Goal: Transaction & Acquisition: Download file/media

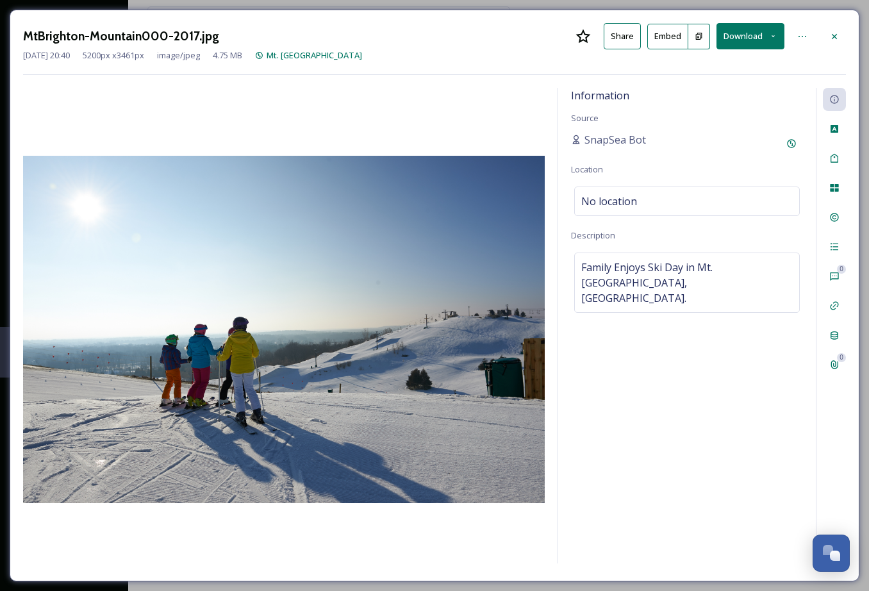
click at [764, 37] on button "Download" at bounding box center [750, 36] width 68 height 26
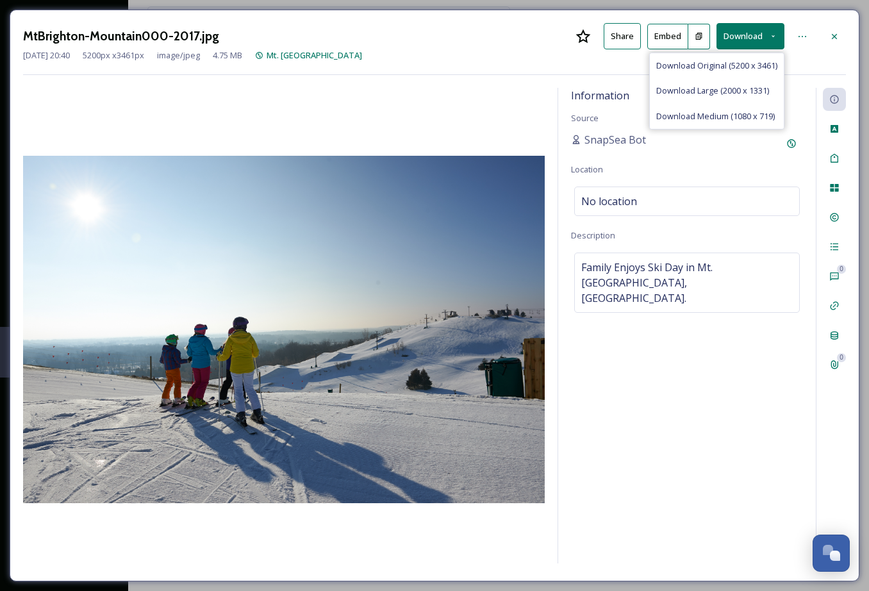
click at [738, 67] on span "Download Original (5200 x 3461)" at bounding box center [716, 66] width 121 height 12
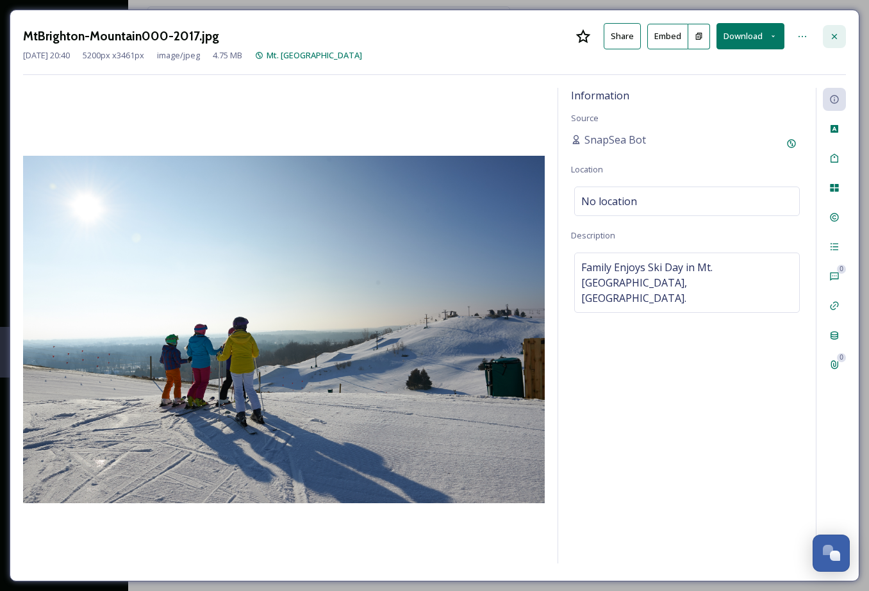
drag, startPoint x: 834, startPoint y: 32, endPoint x: 826, endPoint y: 32, distance: 8.3
click at [834, 32] on icon at bounding box center [834, 36] width 10 height 10
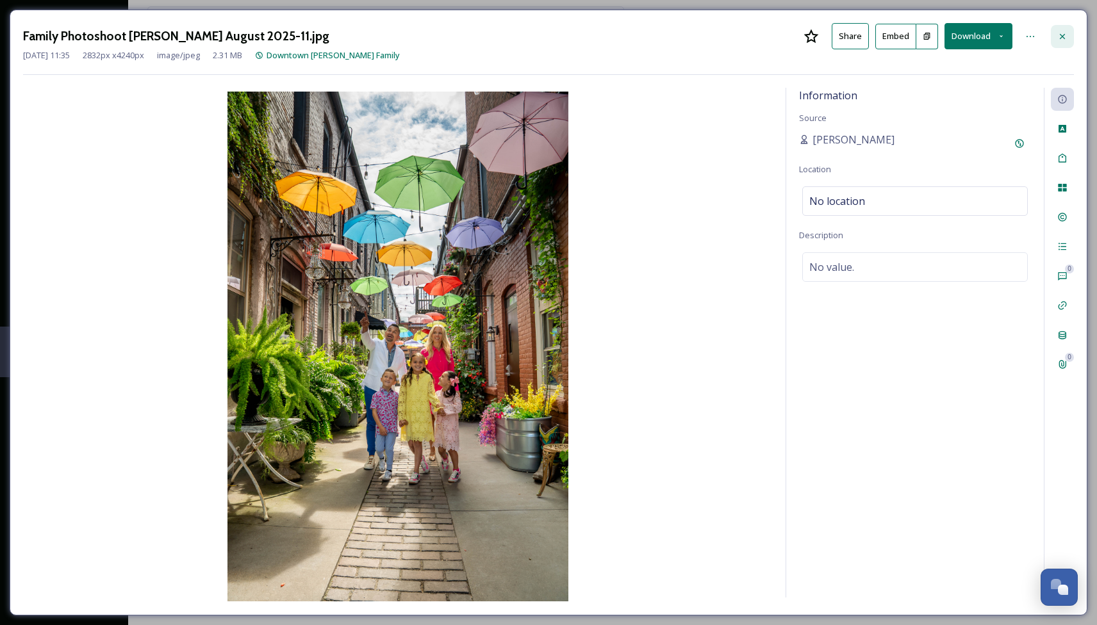
click at [1061, 33] on icon at bounding box center [1062, 36] width 10 height 10
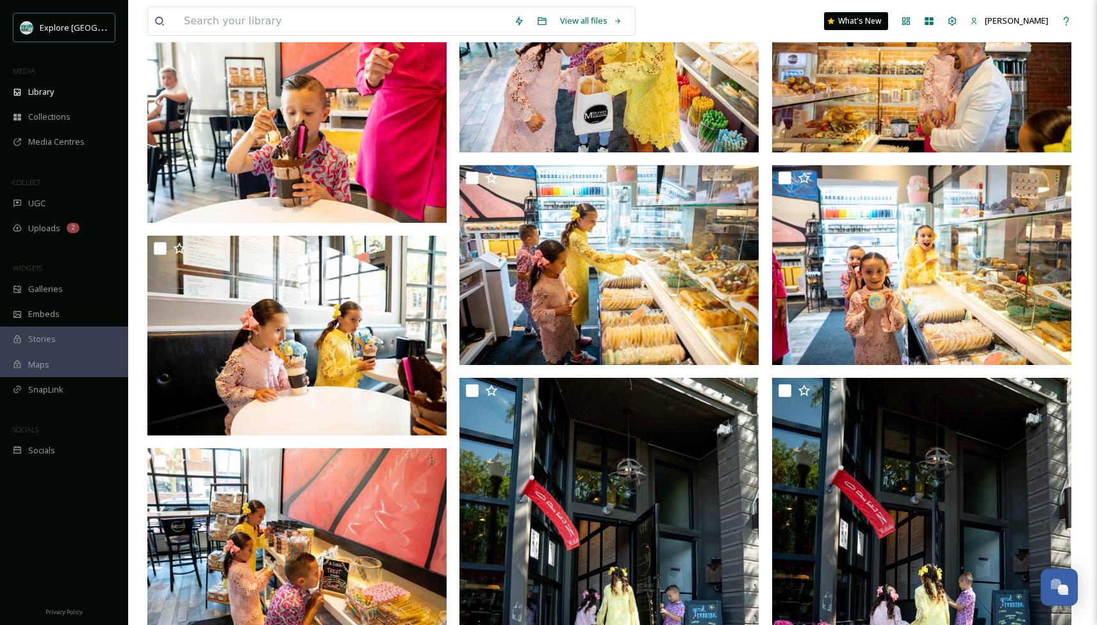
scroll to position [1079, 0]
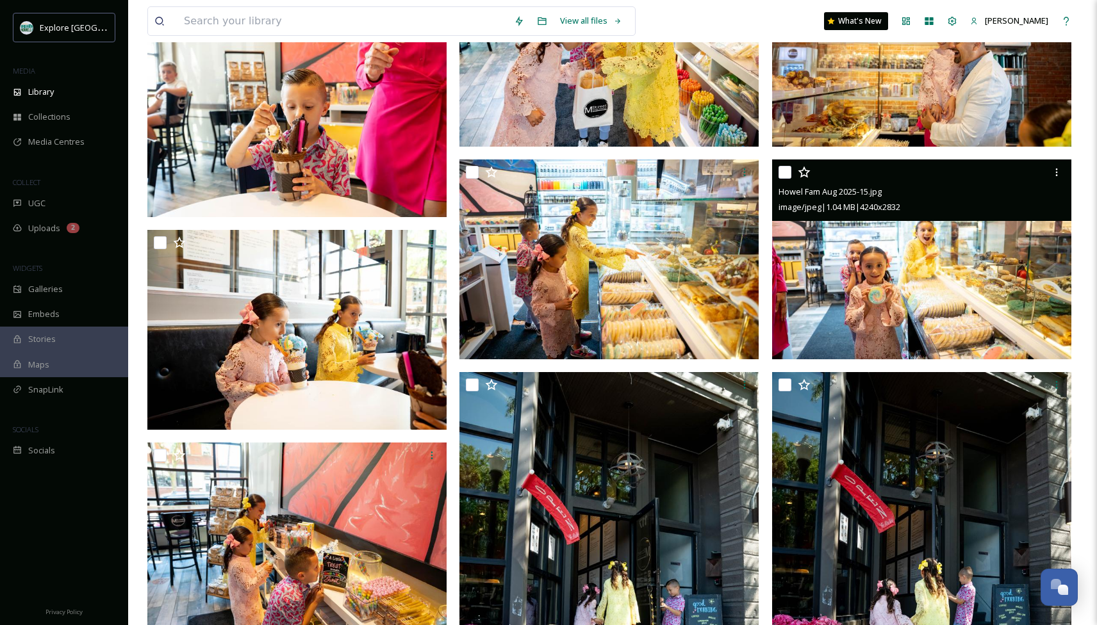
click at [930, 293] on img at bounding box center [921, 259] width 299 height 200
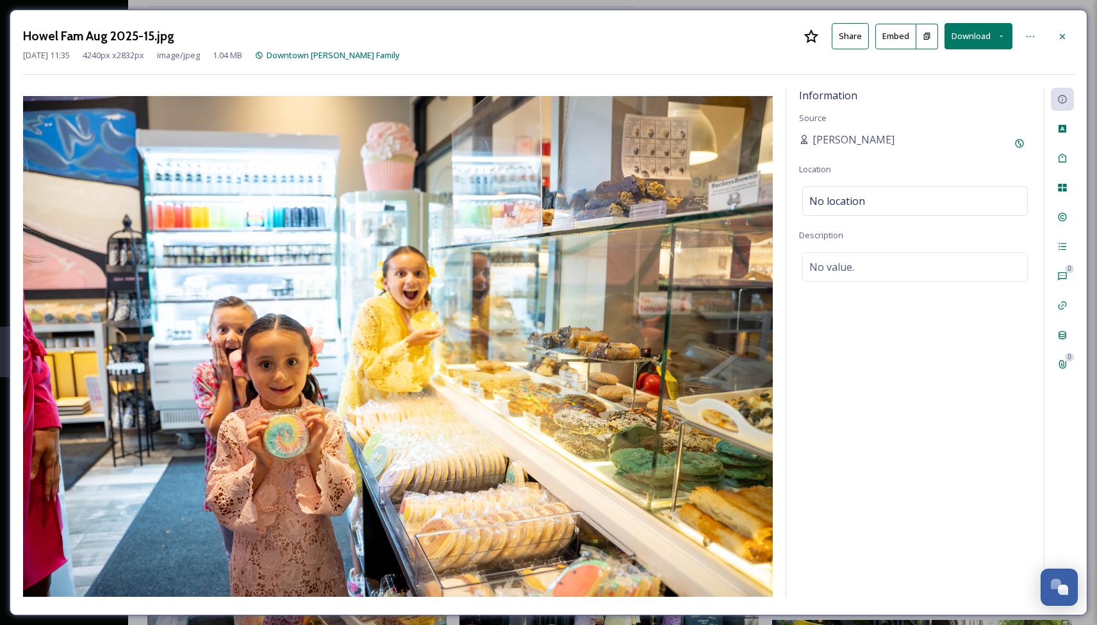
click at [977, 31] on button "Download" at bounding box center [978, 36] width 68 height 26
click at [951, 64] on span "Download Original (4240 x 2832)" at bounding box center [944, 66] width 121 height 12
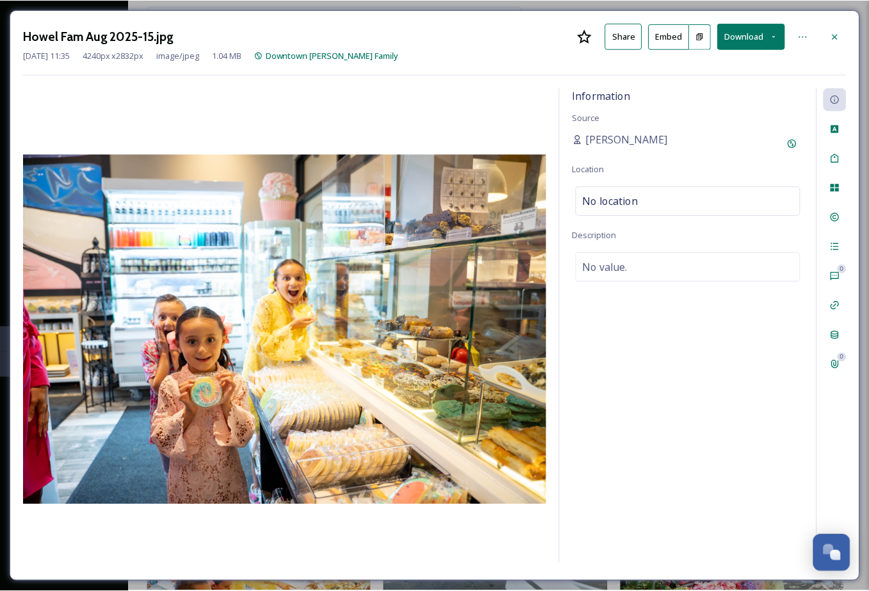
scroll to position [965, 0]
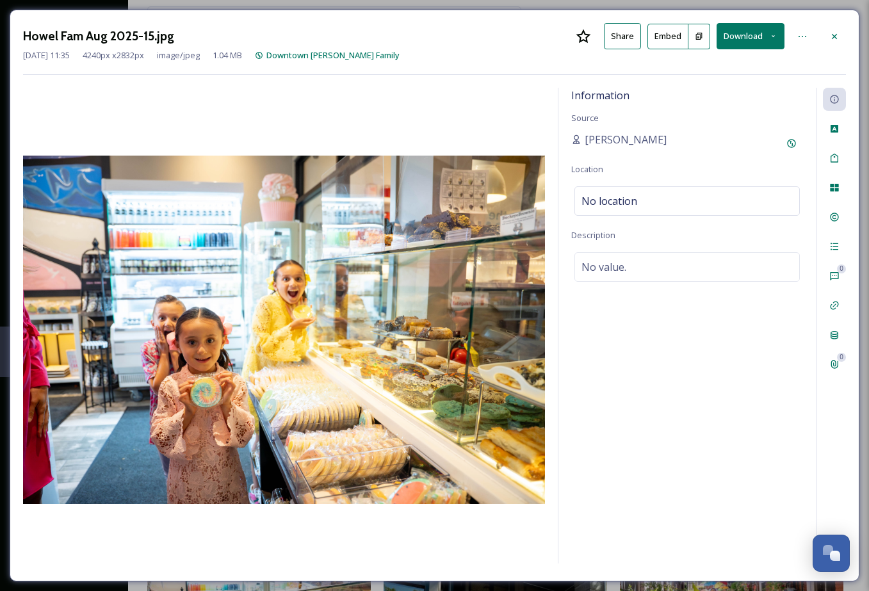
click at [750, 36] on button "Download" at bounding box center [751, 36] width 68 height 26
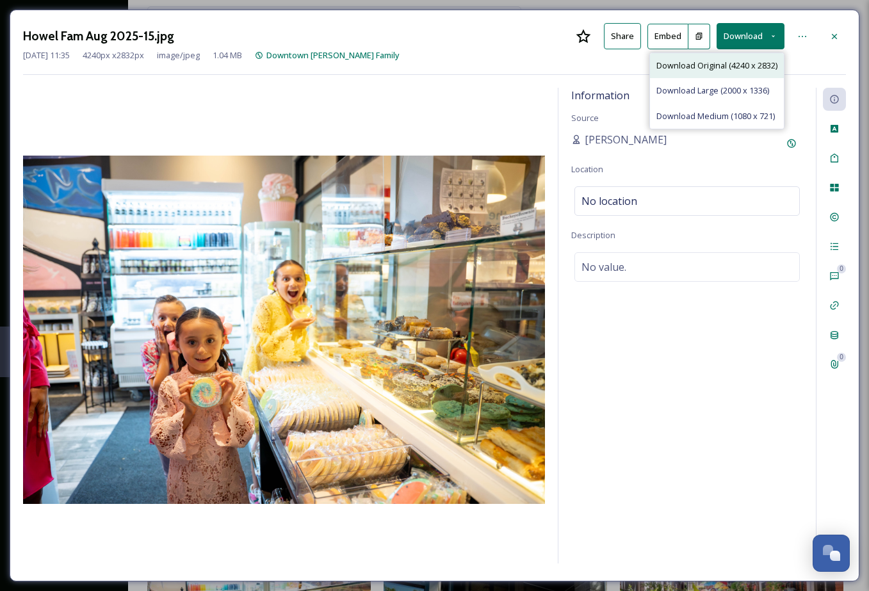
click at [707, 63] on span "Download Original (4240 x 2832)" at bounding box center [717, 66] width 121 height 12
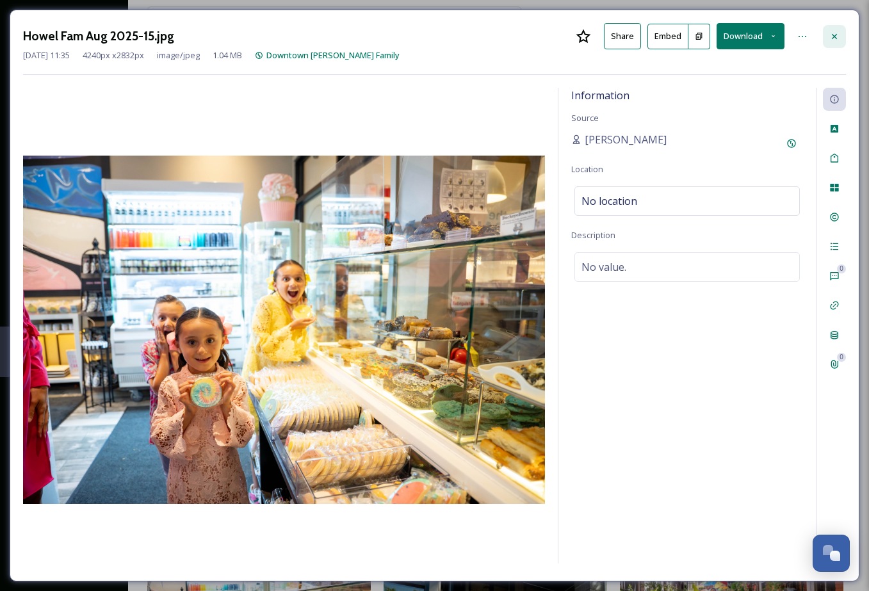
click at [834, 35] on icon at bounding box center [834, 35] width 5 height 5
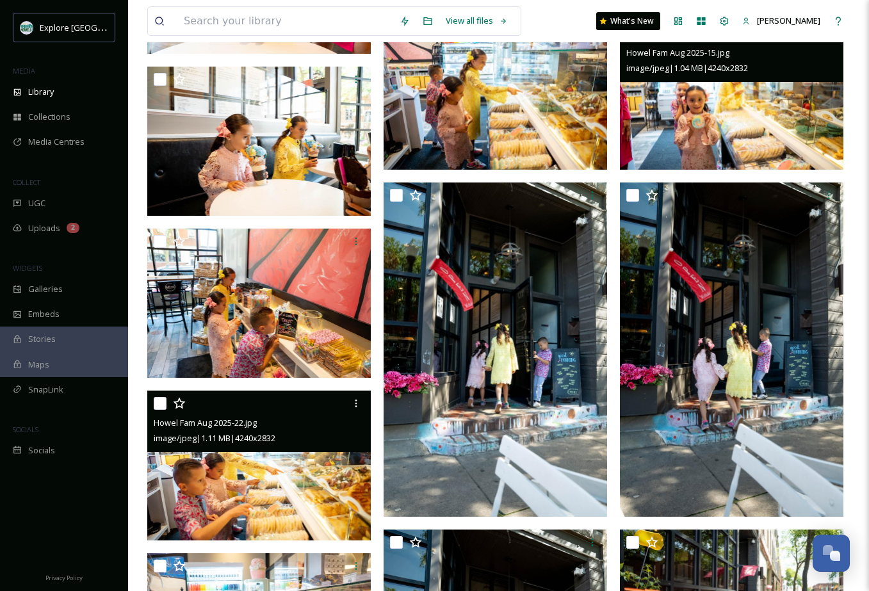
click at [299, 479] on img at bounding box center [259, 465] width 224 height 149
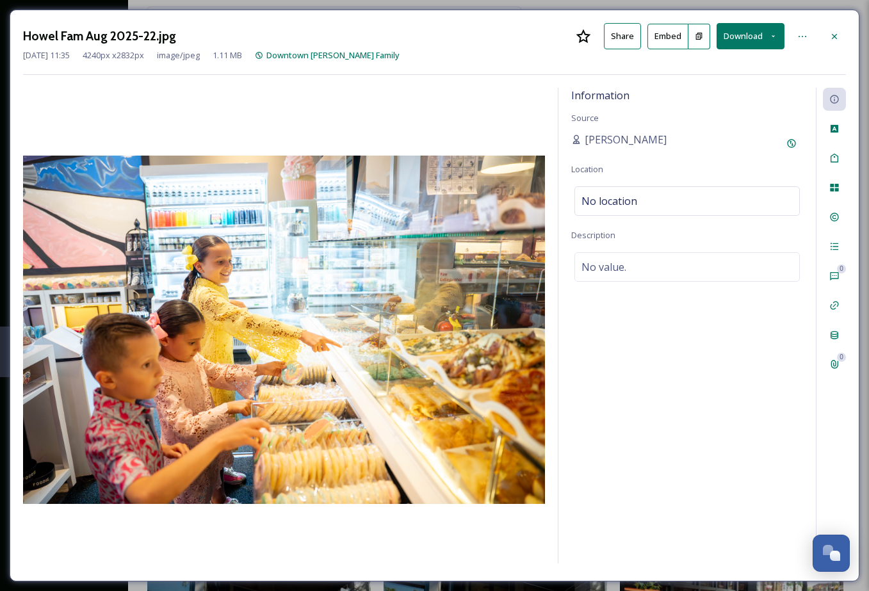
click at [753, 35] on button "Download" at bounding box center [751, 36] width 68 height 26
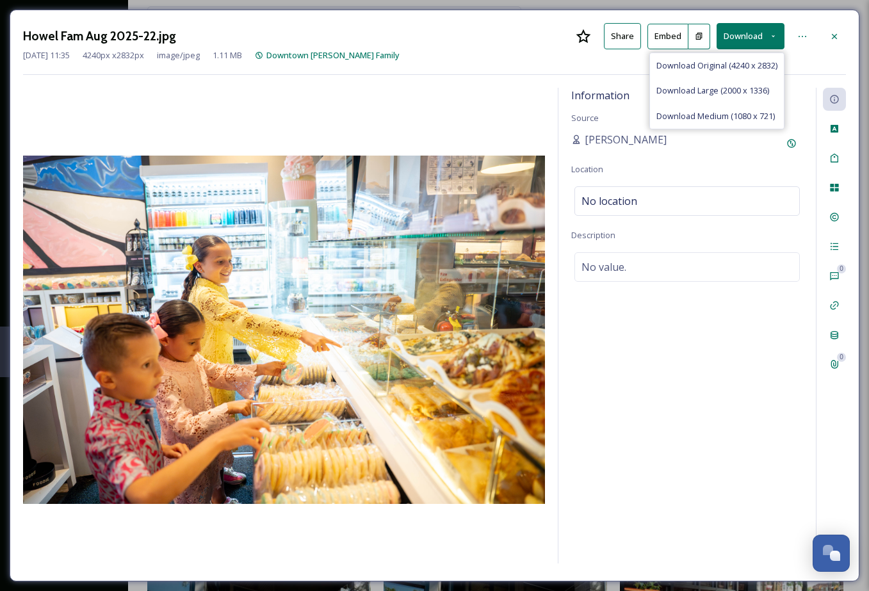
click at [717, 68] on span "Download Original (4240 x 2832)" at bounding box center [717, 66] width 121 height 12
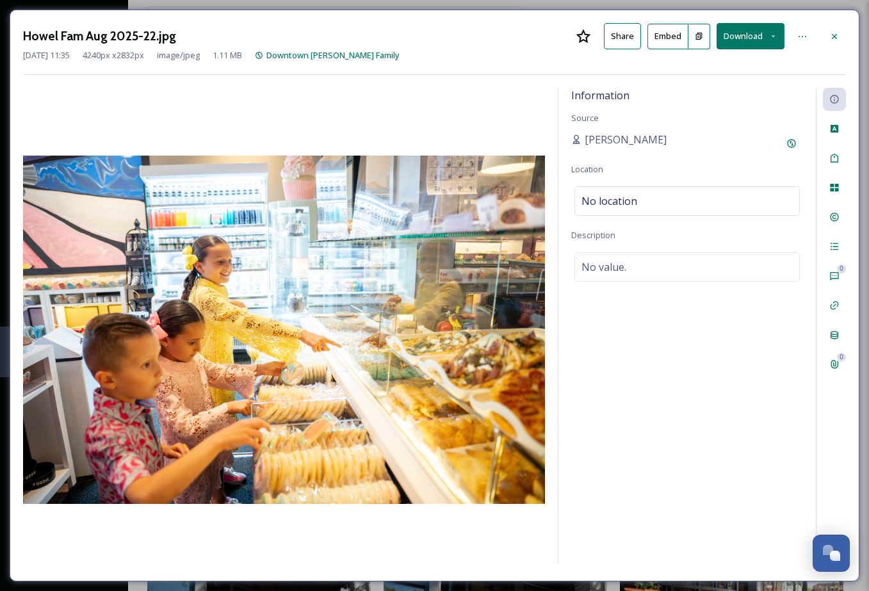
click at [834, 37] on icon at bounding box center [835, 36] width 10 height 10
